Goal: Information Seeking & Learning: Find specific fact

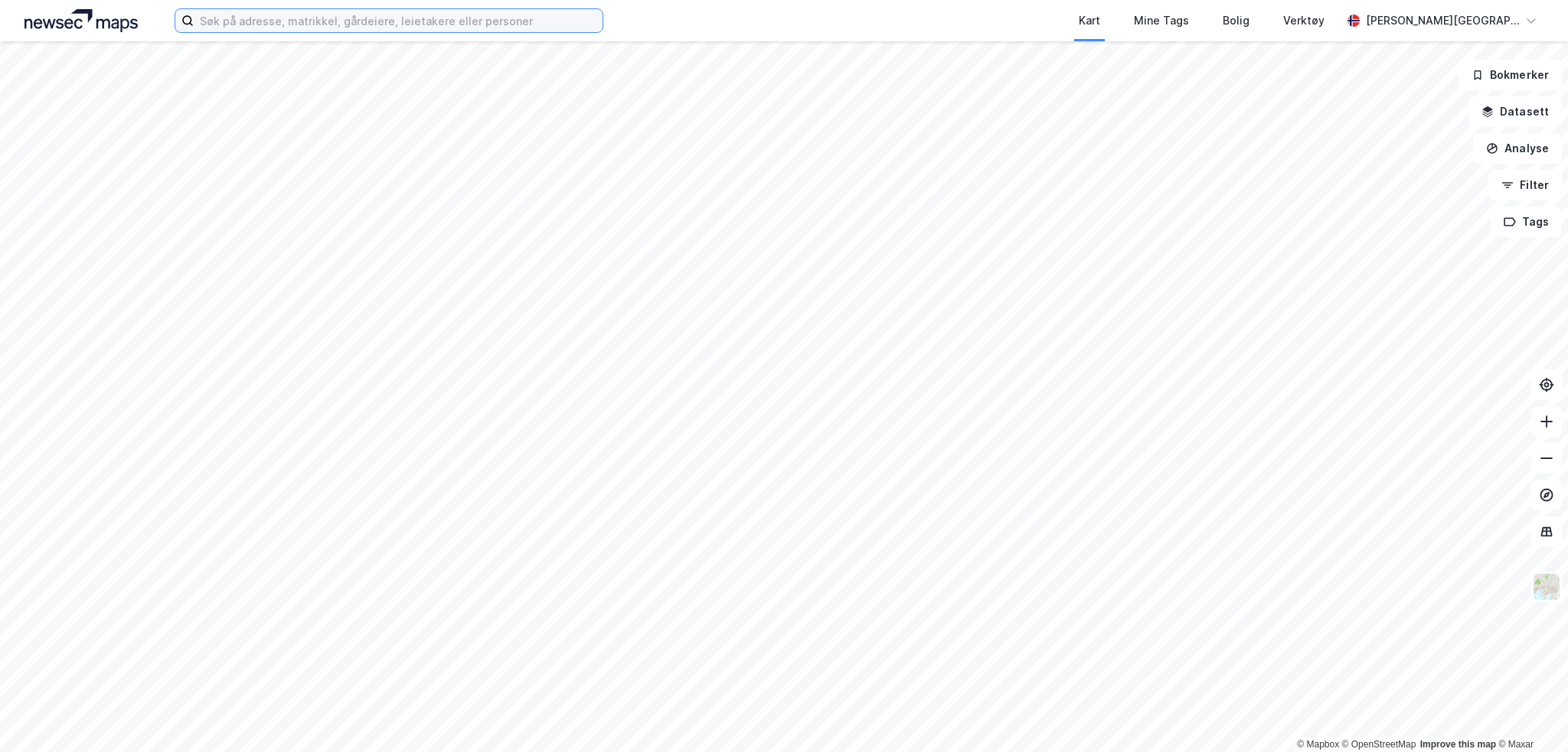
click at [417, 26] on input at bounding box center [398, 20] width 409 height 23
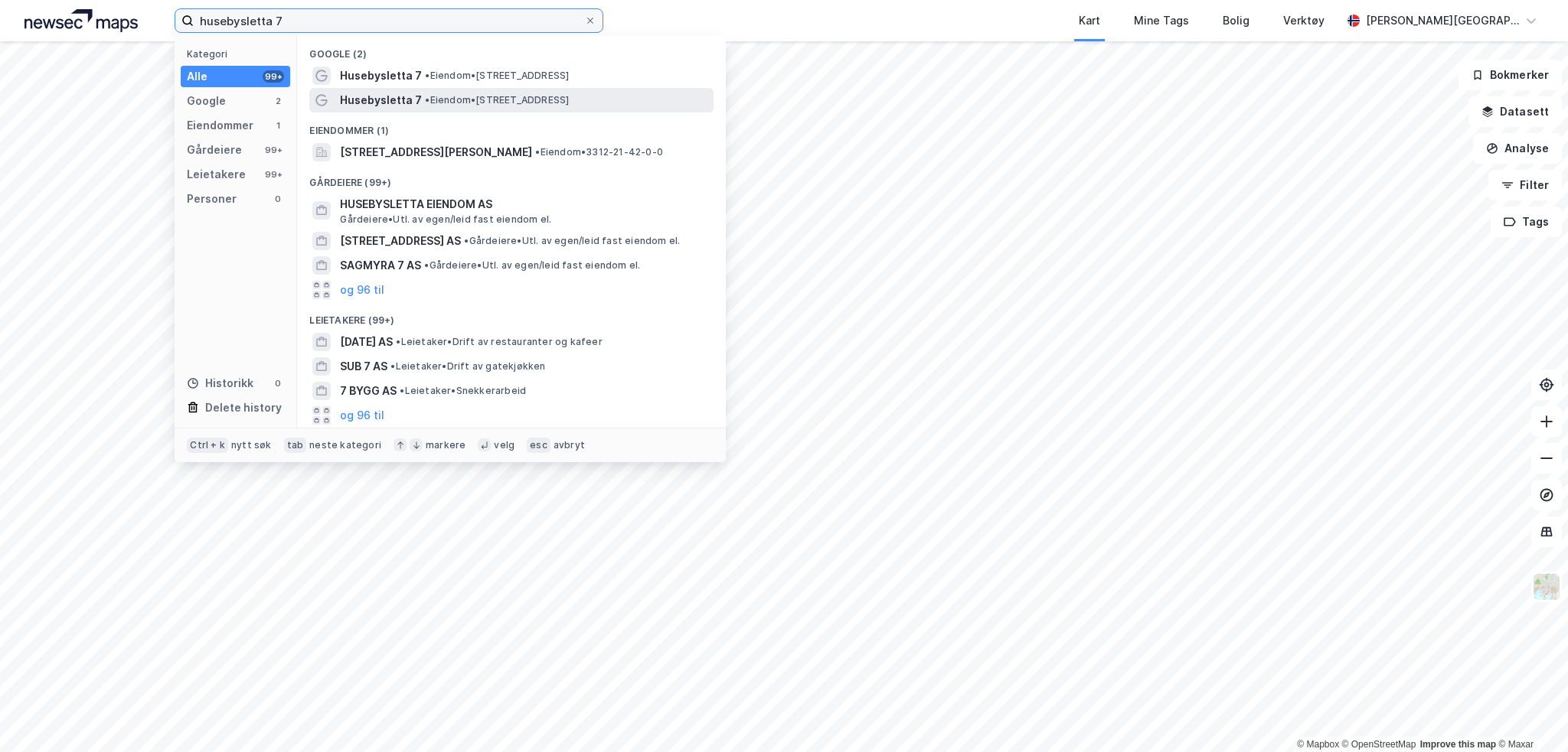
type input "husebysletta 7"
click at [381, 100] on span "Husebysletta 7" at bounding box center [381, 100] width 82 height 19
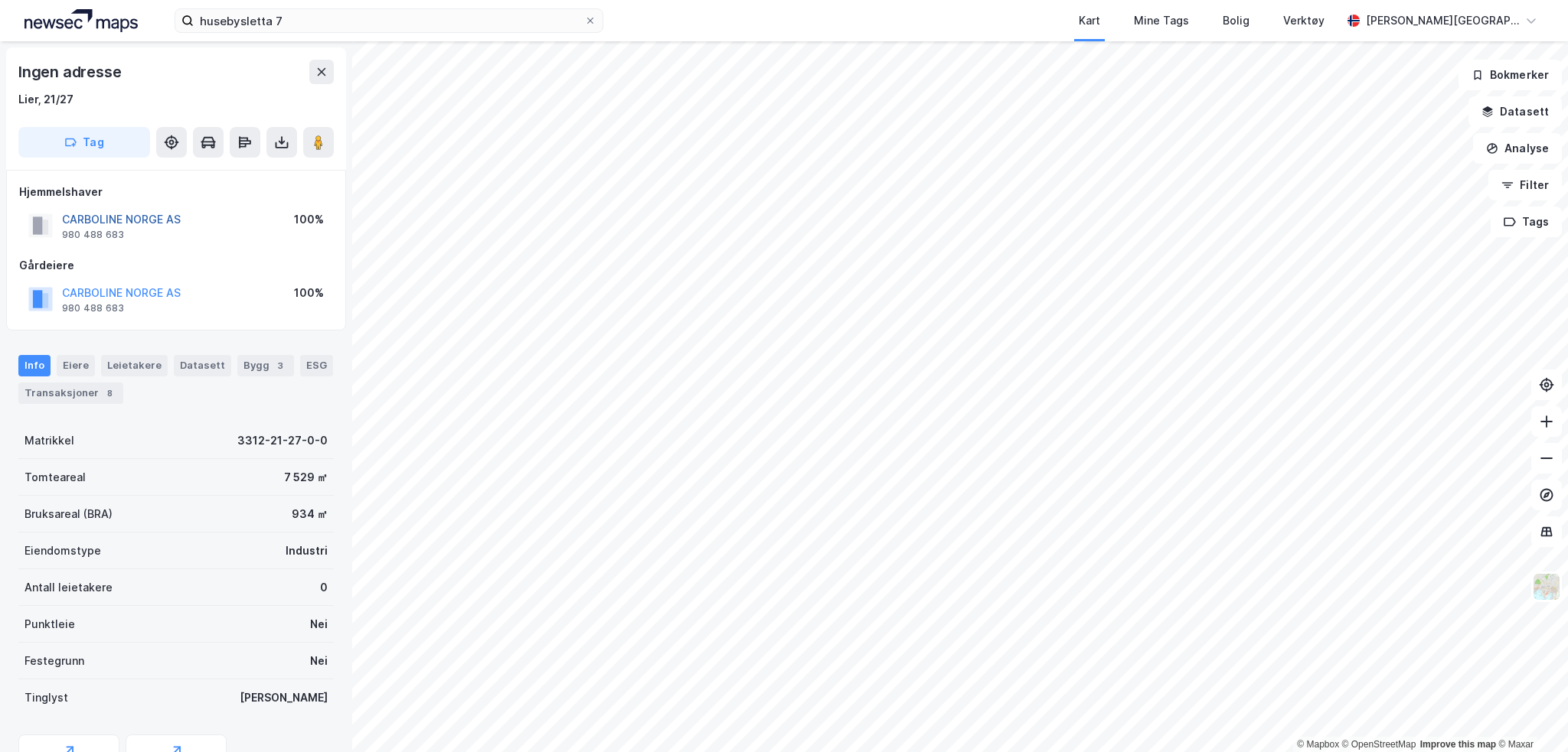
click at [0, 0] on button "CARBOLINE NORGE AS" at bounding box center [0, 0] width 0 height 0
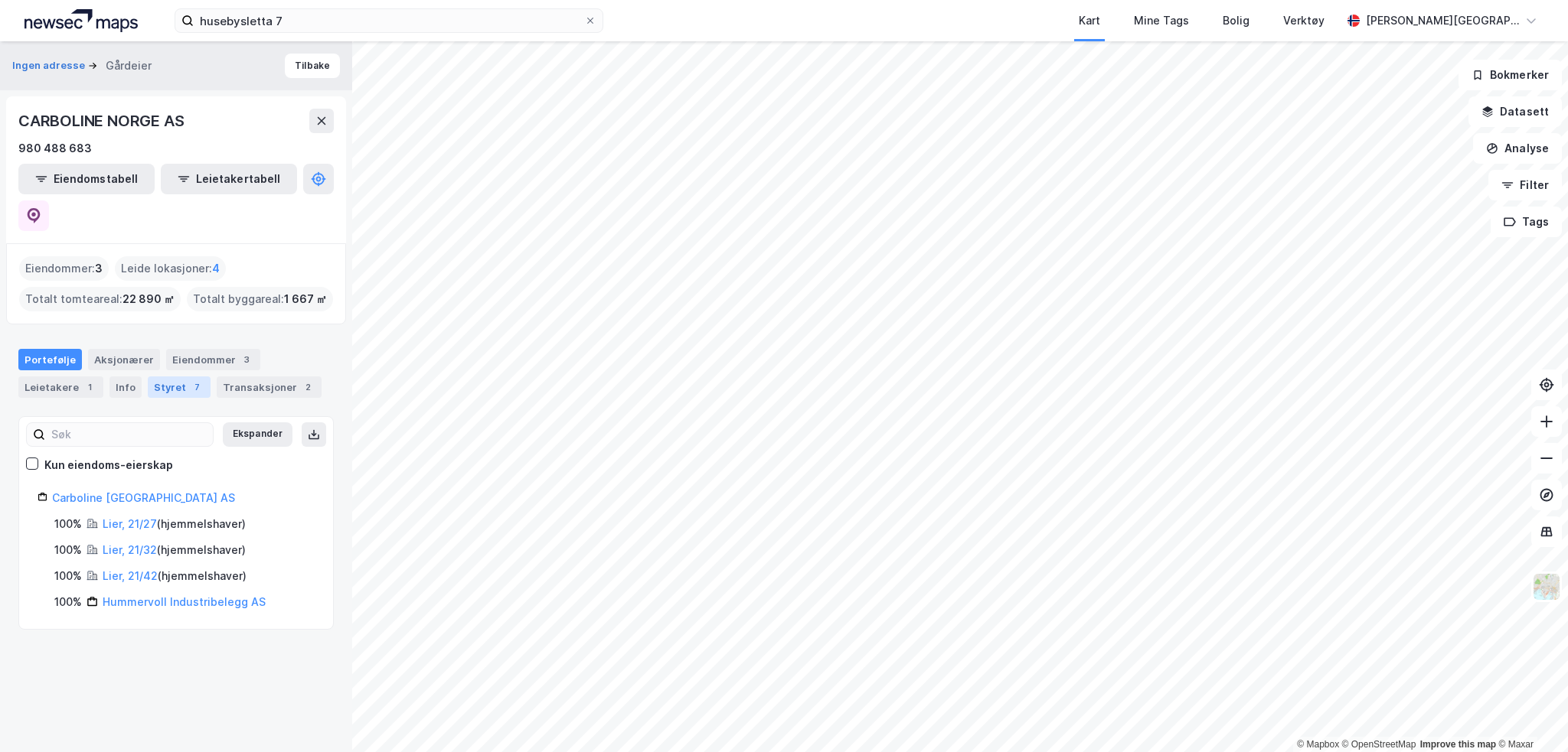
click at [158, 377] on div "Styret 7" at bounding box center [179, 387] width 63 height 21
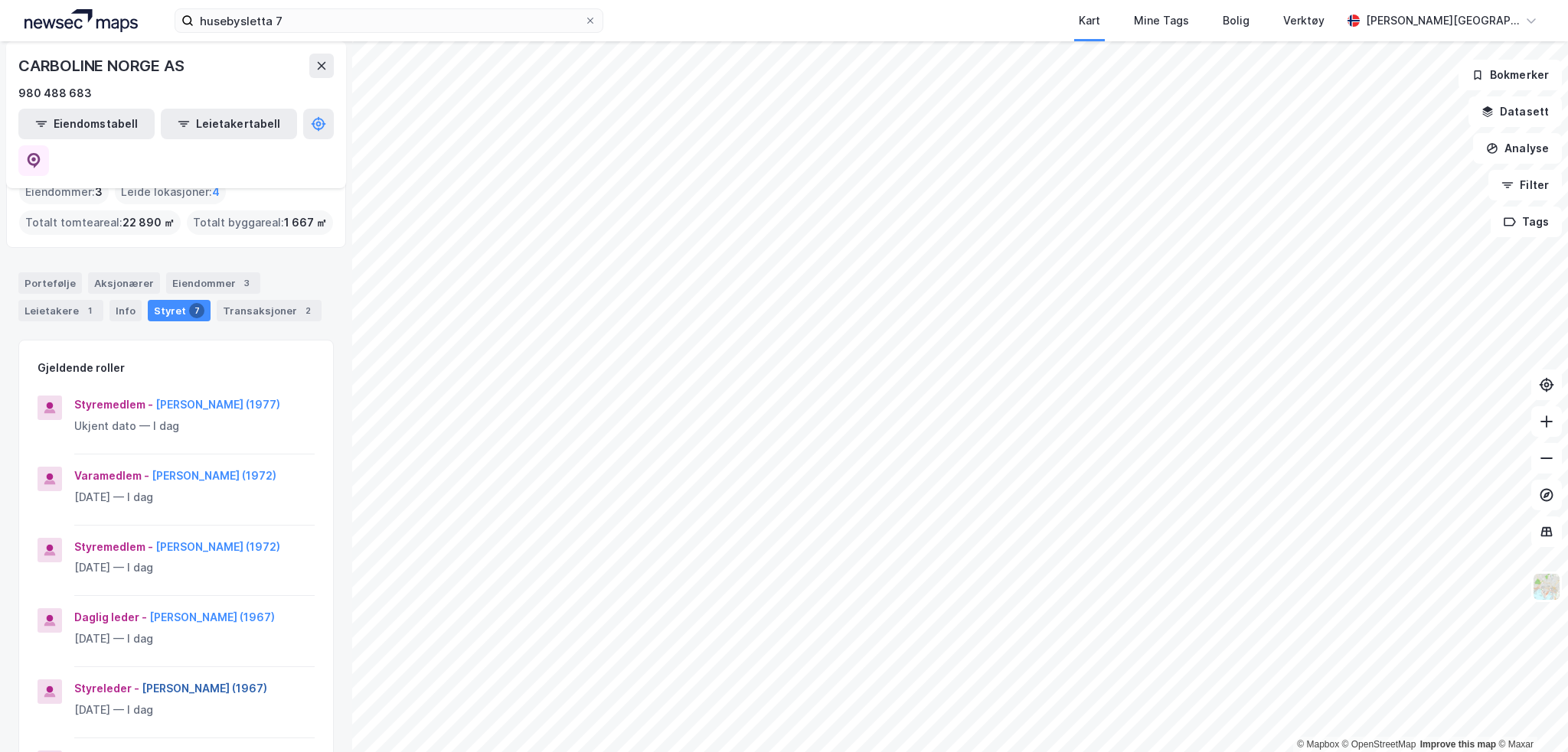
scroll to position [76, 0]
